Goal: Information Seeking & Learning: Learn about a topic

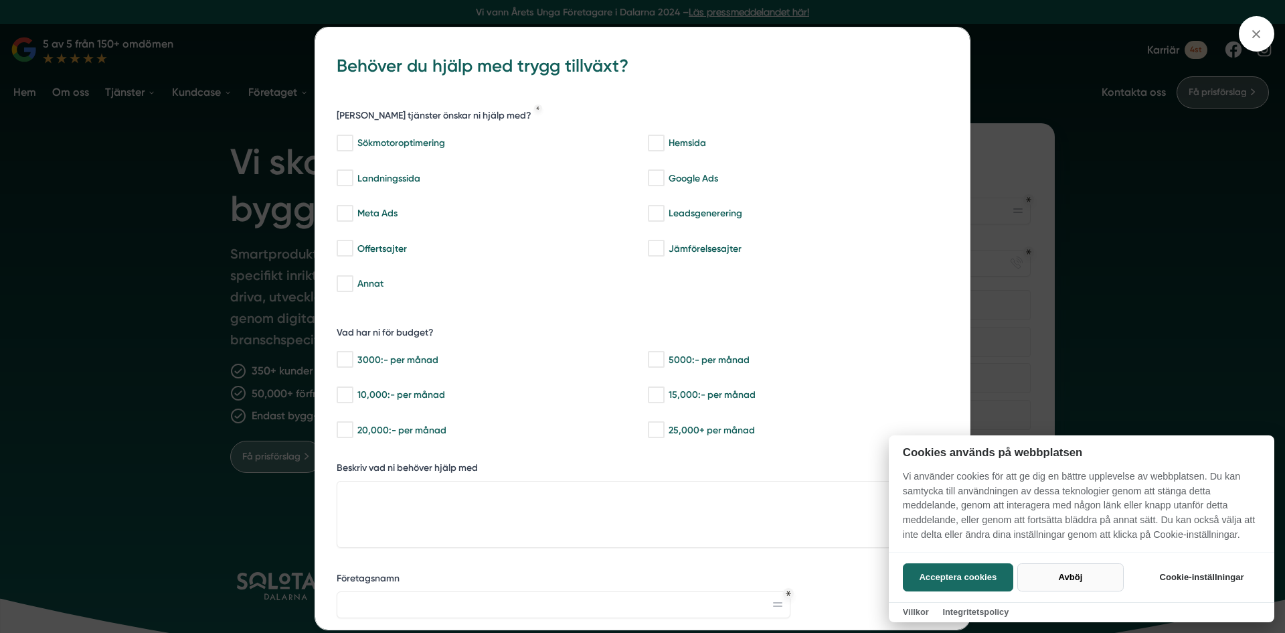
click at [1061, 574] on button "Avböj" at bounding box center [1071, 577] width 106 height 28
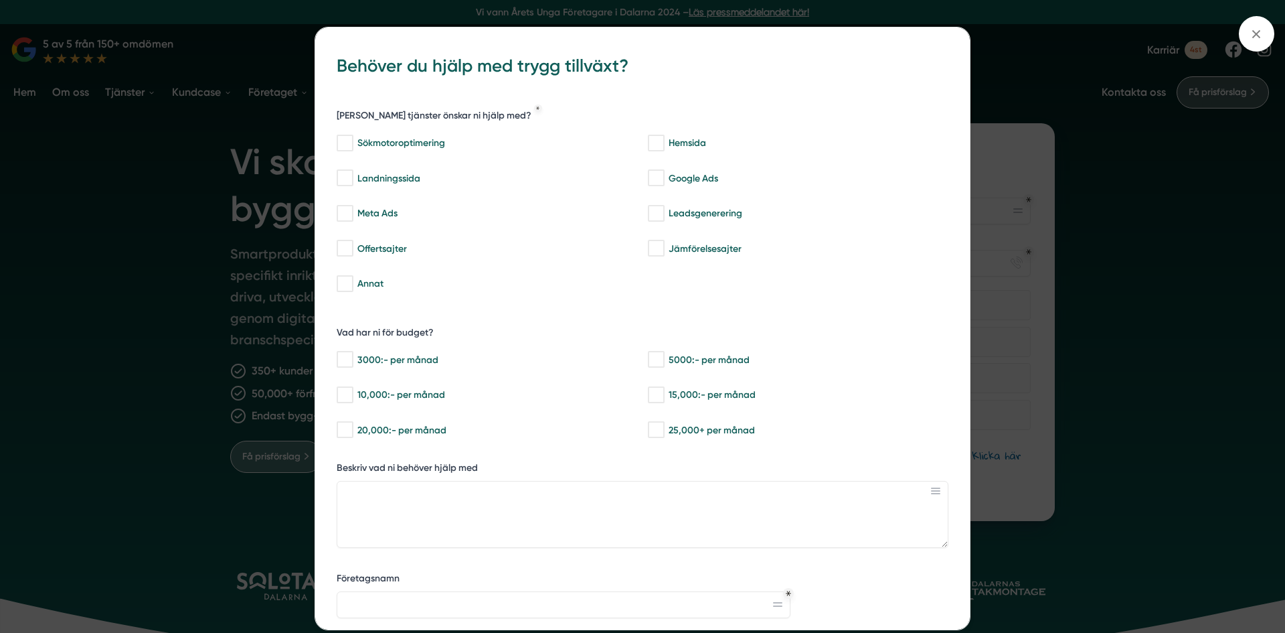
click at [1222, 215] on div "bbc9b822-b2c6-488a-ab3e-9a2d59e49c7c Behöver du hjälp med trygg tillväxt? Vilka…" at bounding box center [642, 316] width 1285 height 633
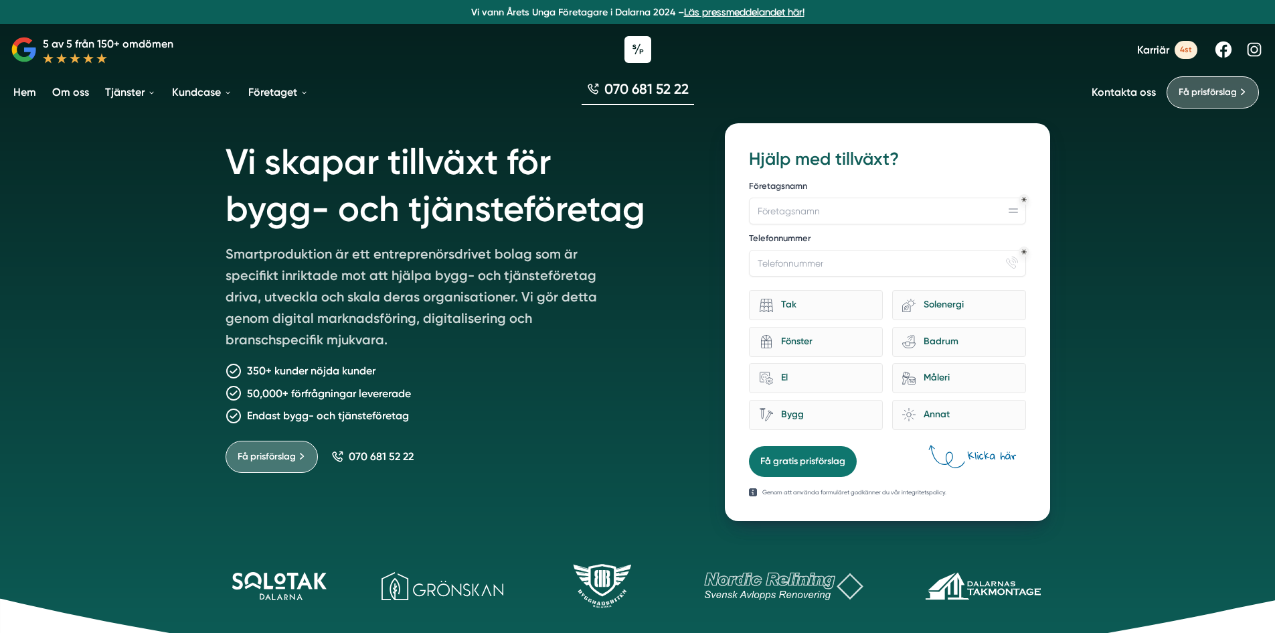
click at [77, 92] on link "Om oss" at bounding box center [71, 92] width 42 height 34
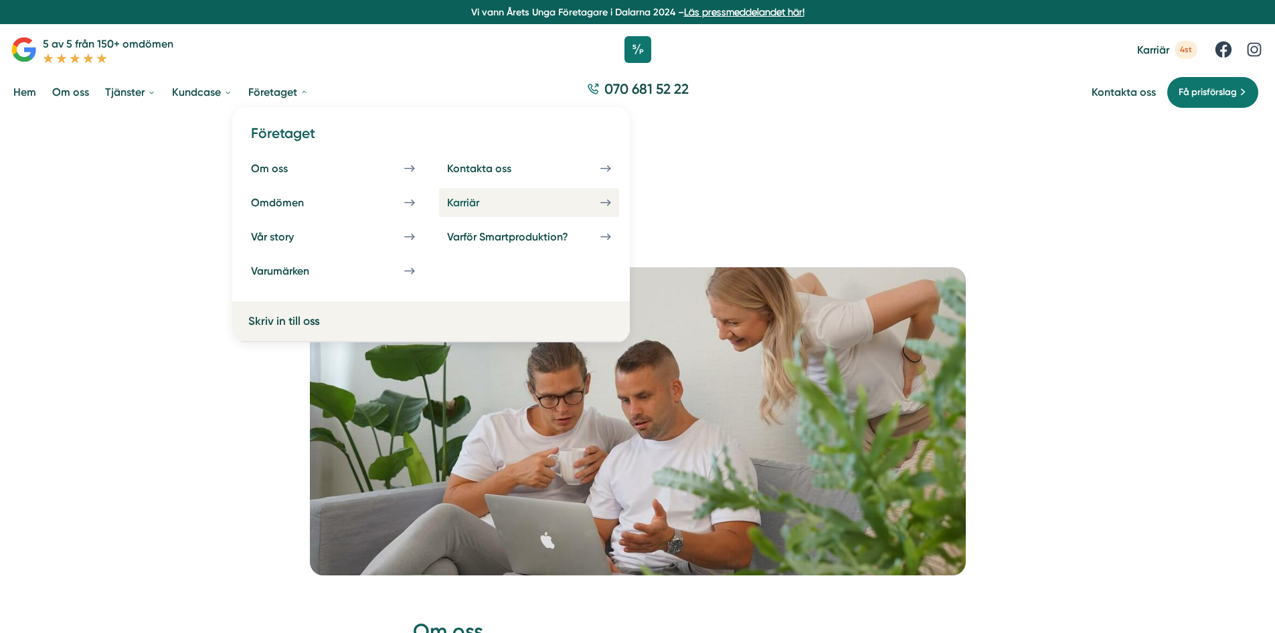
click at [460, 203] on div "Karriär" at bounding box center [479, 202] width 64 height 13
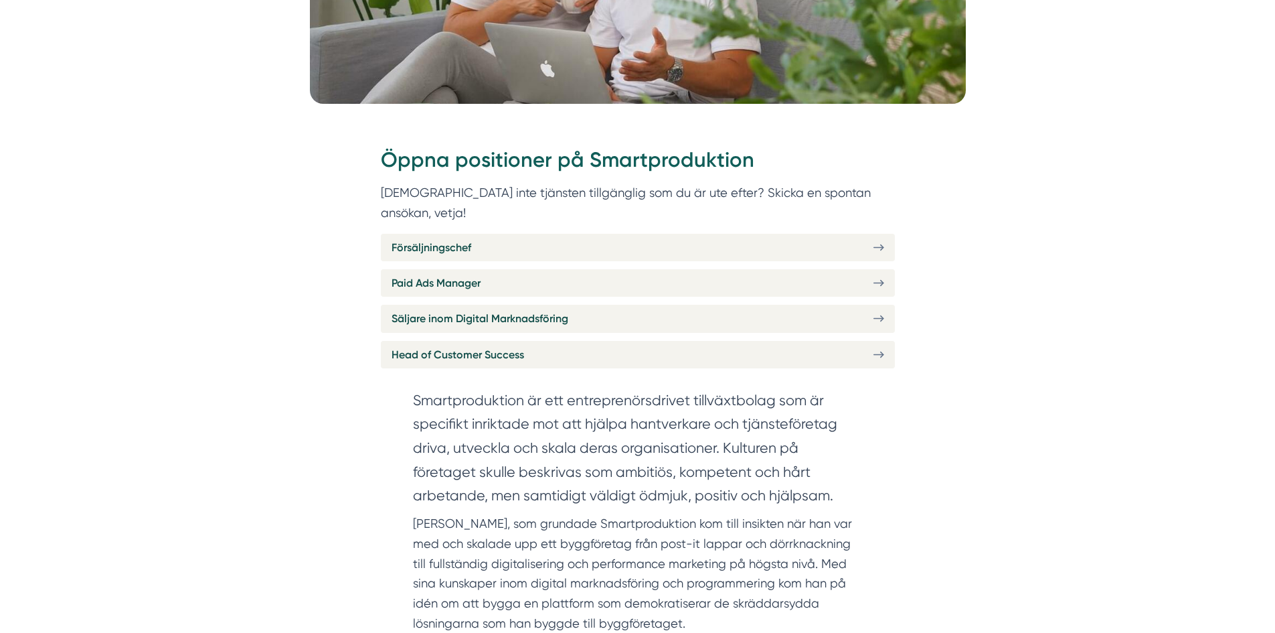
scroll to position [529, 0]
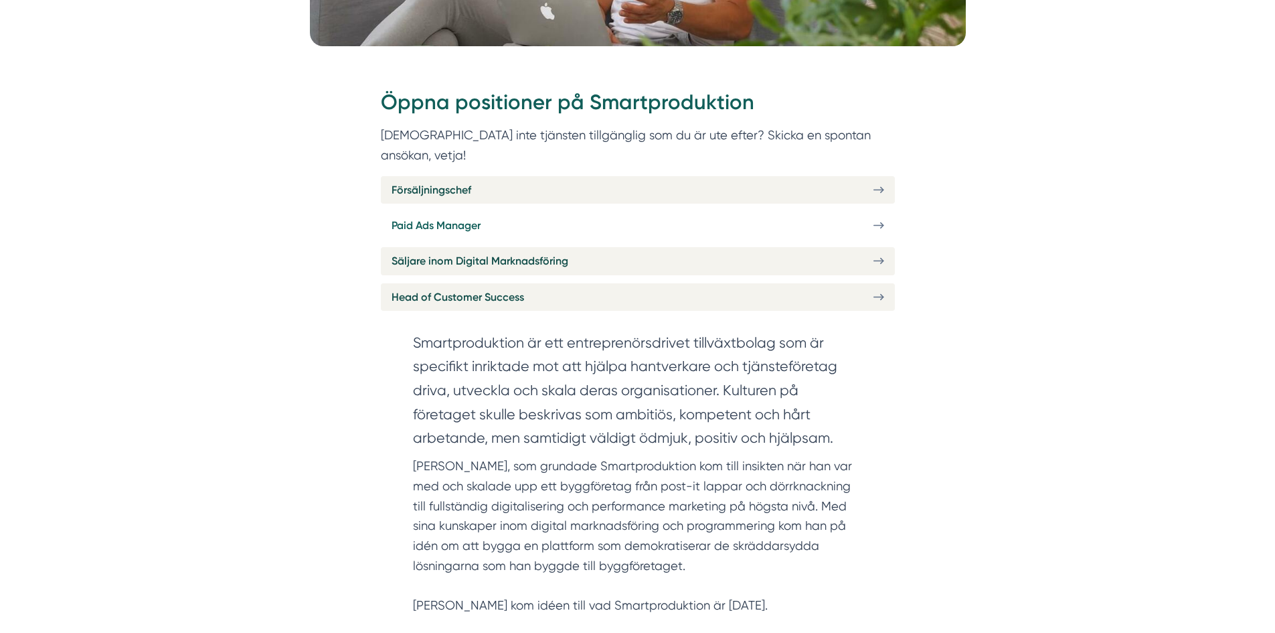
click at [570, 212] on link "Paid Ads Manager" at bounding box center [638, 225] width 514 height 27
